Goal: Use online tool/utility: Utilize a website feature to perform a specific function

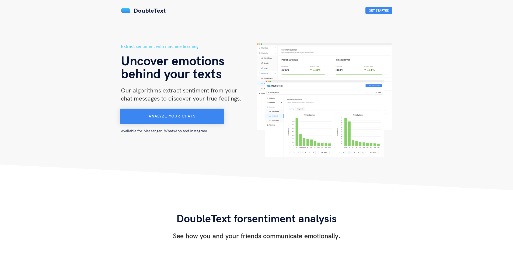
click at [166, 115] on span "Analyze your chats" at bounding box center [172, 116] width 47 height 5
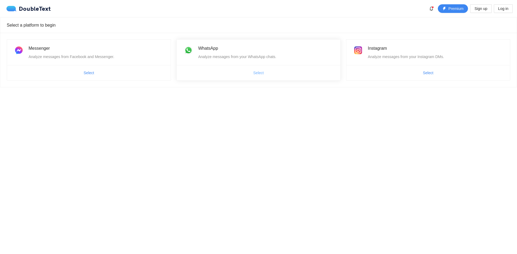
click at [258, 72] on span "Select" at bounding box center [258, 73] width 11 height 6
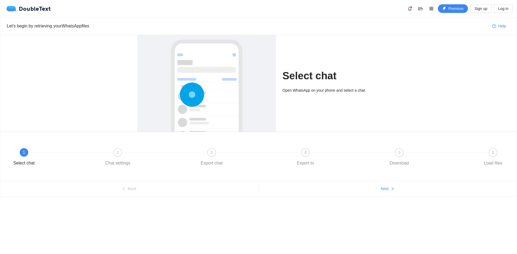
click at [482, 156] on div "6 Load files" at bounding box center [492, 157] width 31 height 19
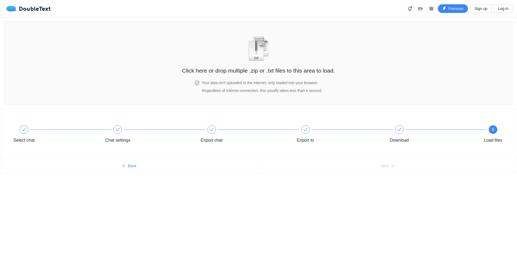
click at [334, 203] on body "DoubleText Premium Sign up Log in Click here or drop multiple .zip or .txt file…" at bounding box center [258, 127] width 517 height 254
click at [340, 67] on section "Click here or drop multiple .zip or .txt files to this area to load. Your data …" at bounding box center [258, 63] width 508 height 83
click at [301, 214] on body "DoubleText Premium Sign up Log in Click here or drop multiple .zip or .txt file…" at bounding box center [258, 127] width 517 height 254
click at [264, 54] on img "zipOrTextIcon" at bounding box center [258, 48] width 25 height 25
click at [260, 75] on h2 "Click here or drop multiple .zip or .txt files to this area to load." at bounding box center [258, 70] width 153 height 9
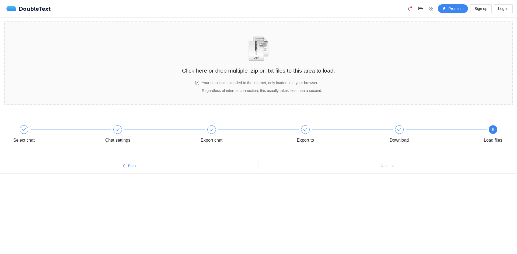
click at [172, 194] on div "Select chat Chat settings Export chat Export to Download 6 Load files Back Next" at bounding box center [258, 152] width 517 height 86
click at [301, 65] on div "Click here or drop multiple .zip or .txt files to this area to load." at bounding box center [258, 51] width 153 height 48
click at [27, 128] on div at bounding box center [24, 129] width 9 height 9
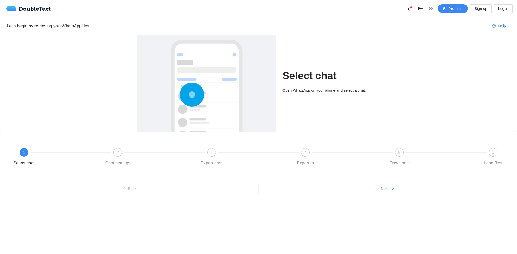
click at [315, 221] on body "DoubleText Premium Sign up Log in Click here or drop multiple .zip or .txt file…" at bounding box center [258, 127] width 517 height 254
click at [118, 157] on div "2 Chat settings" at bounding box center [149, 157] width 94 height 19
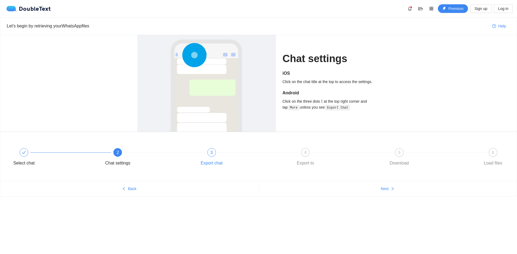
click at [208, 159] on div "3 Export chat" at bounding box center [243, 157] width 94 height 19
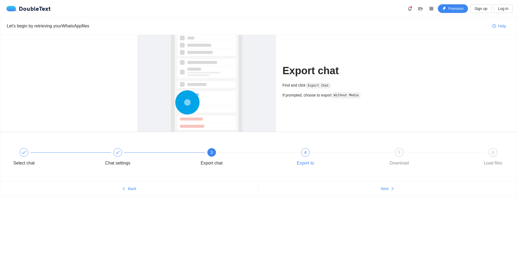
click at [303, 161] on div "Export to" at bounding box center [305, 163] width 17 height 9
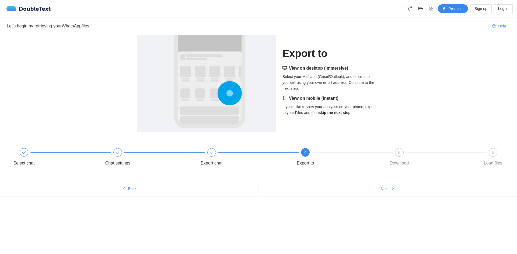
click at [356, 16] on div "DoubleText Premium Sign up Log in" at bounding box center [258, 8] width 517 height 17
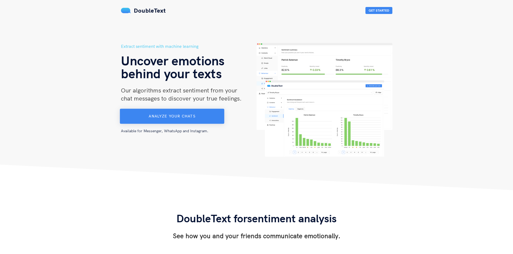
click at [206, 119] on button "Analyze your chats" at bounding box center [172, 116] width 104 height 15
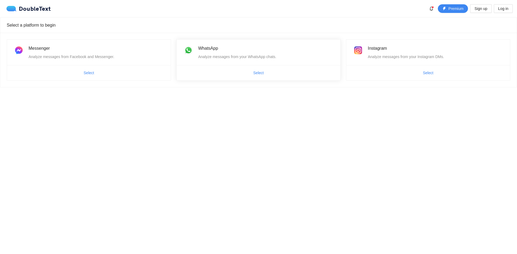
click at [248, 71] on span "Select" at bounding box center [259, 73] width 164 height 9
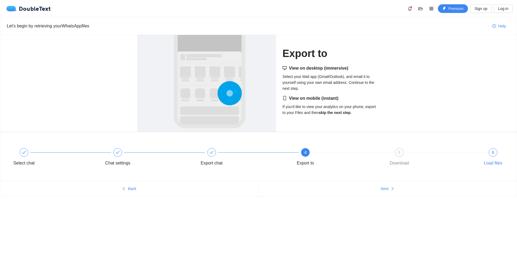
click at [493, 156] on div "6" at bounding box center [493, 152] width 9 height 9
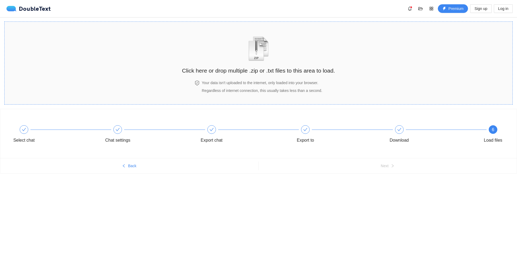
click at [226, 44] on div "Click here or drop multiple .zip or .txt files to this area to load." at bounding box center [258, 51] width 153 height 48
click at [93, 90] on section "Click here or drop multiple .zip or .txt files to this area to load. Your data …" at bounding box center [258, 63] width 508 height 83
click at [268, 76] on div "Click here or drop multiple .zip or .txt files to this area to load." at bounding box center [258, 52] width 153 height 51
click at [273, 79] on div "Click here or drop multiple .zip or .txt files to this area to load. Your data …" at bounding box center [258, 63] width 153 height 72
click at [234, 233] on body "DoubleText Premium Sign up Log in Click here or drop multiple .zip or .txt file…" at bounding box center [258, 127] width 517 height 254
